Goal: Check status

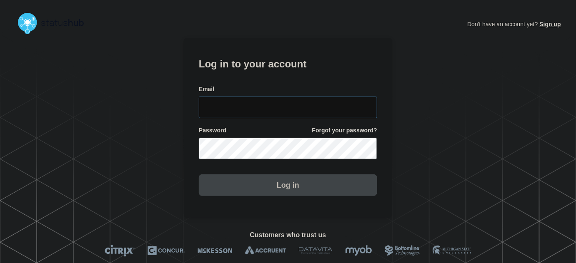
type input "[PERSON_NAME][EMAIL_ADDRESS][PERSON_NAME][DOMAIN_NAME]"
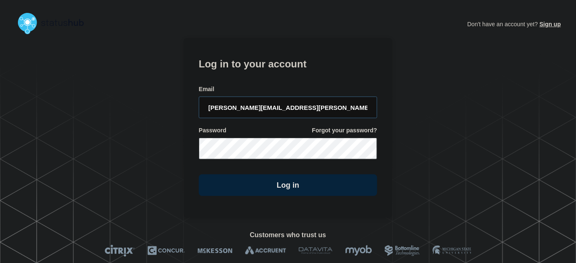
click at [311, 103] on input "[PERSON_NAME][EMAIL_ADDRESS][PERSON_NAME][DOMAIN_NAME]" at bounding box center [288, 108] width 178 height 22
click at [276, 71] on form "Log in to your account Email [PERSON_NAME][EMAIL_ADDRESS][PERSON_NAME][DOMAIN_N…" at bounding box center [288, 125] width 178 height 141
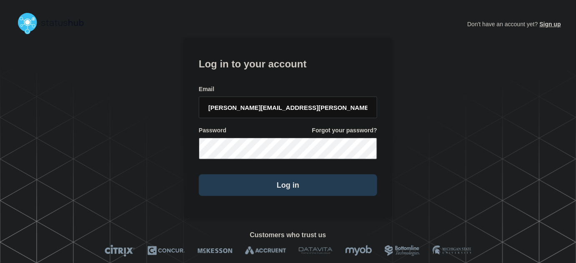
click at [281, 181] on button "Log in" at bounding box center [288, 186] width 178 height 22
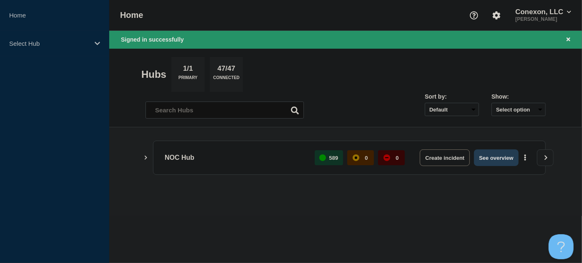
click at [484, 154] on button "See overview" at bounding box center [496, 158] width 44 height 17
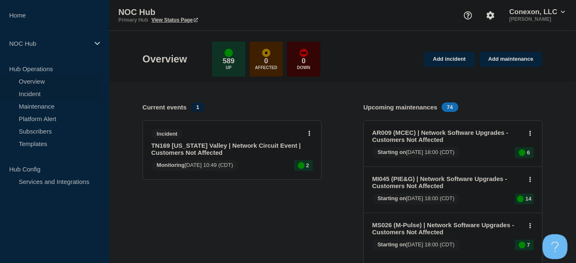
click at [33, 93] on link "Incident" at bounding box center [50, 94] width 101 height 13
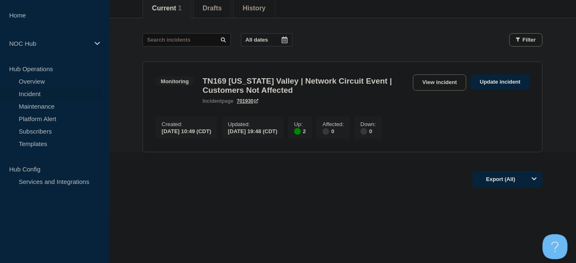
scroll to position [113, 0]
click at [429, 82] on link "View incident" at bounding box center [440, 82] width 54 height 16
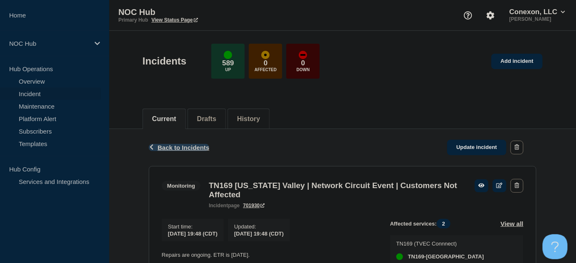
click at [184, 145] on span "Back to Incidents" at bounding box center [184, 147] width 52 height 7
